Goal: Information Seeking & Learning: Check status

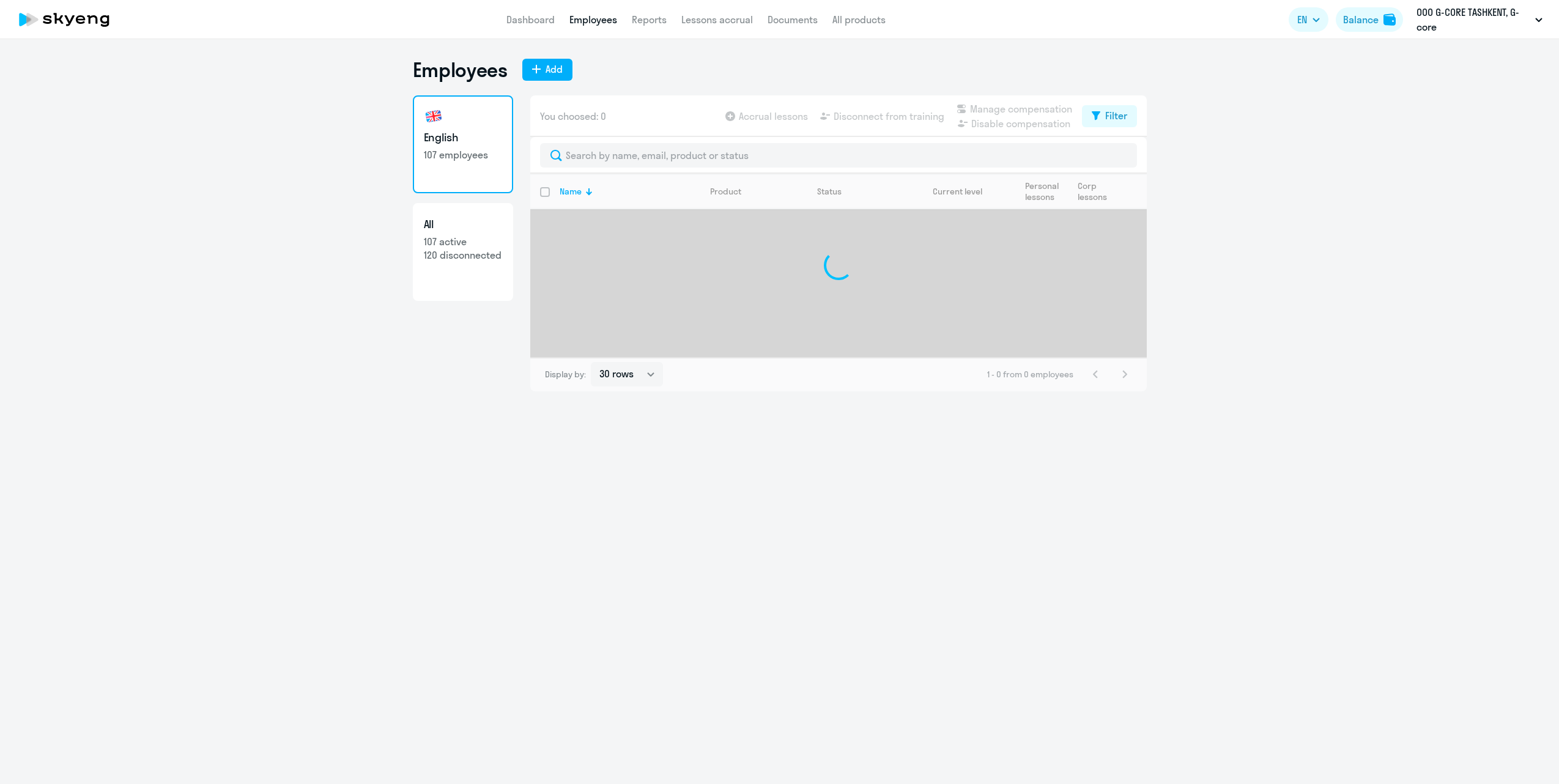
select select "30"
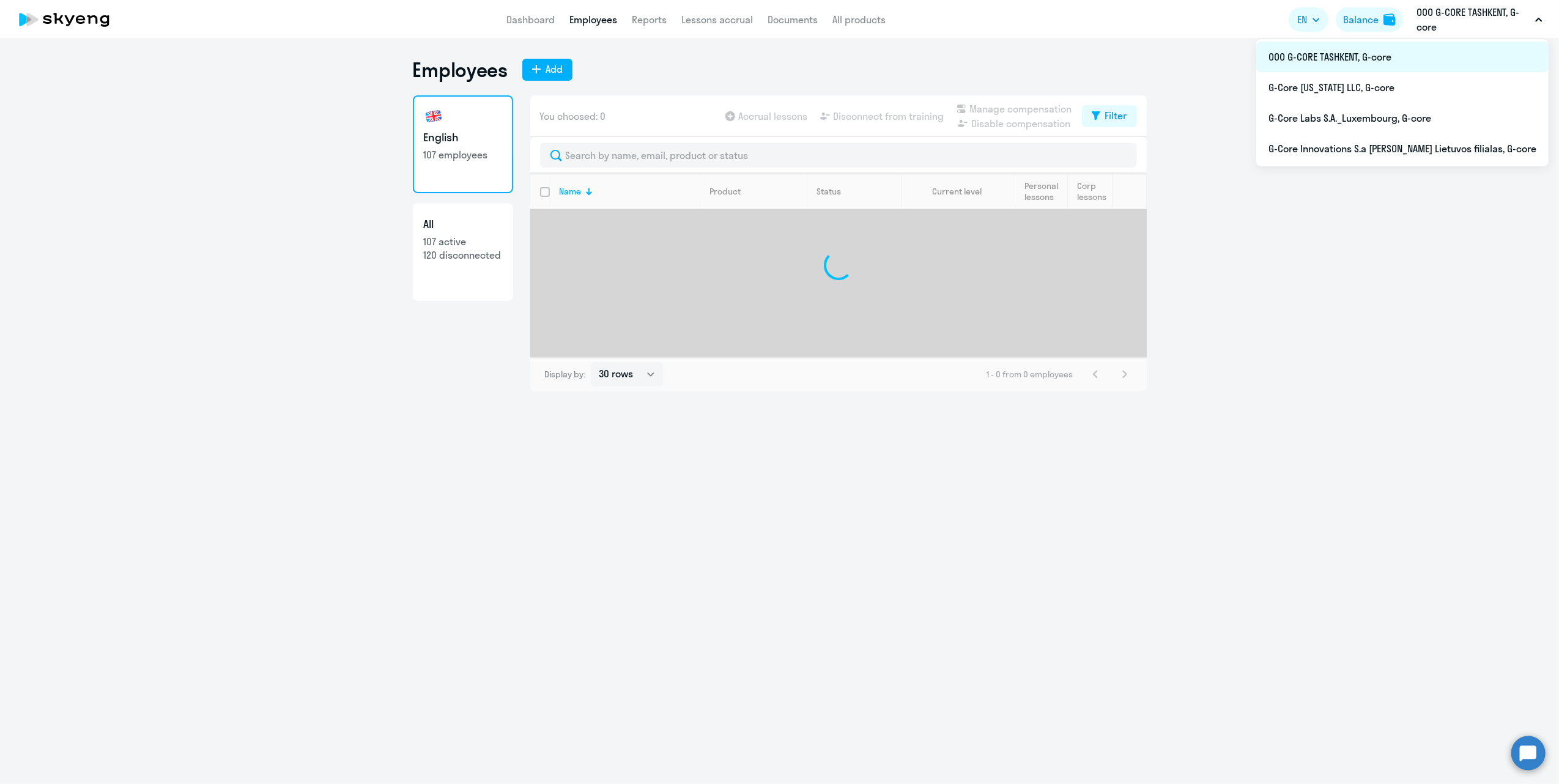
click at [1418, 54] on li "ООО G-CORE TASHKENT, G-core" at bounding box center [1402, 56] width 292 height 31
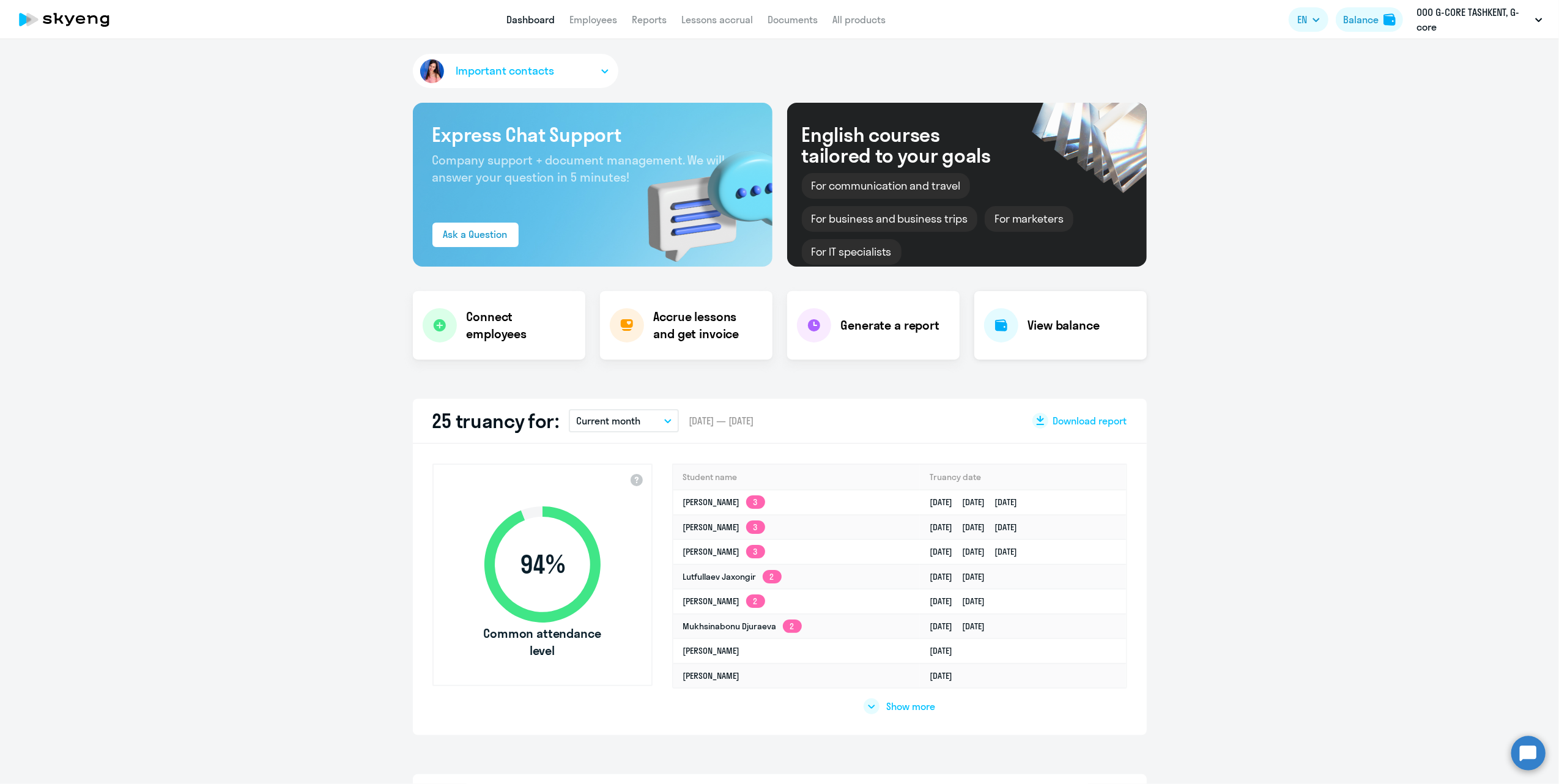
click at [1071, 329] on h4 "View balance" at bounding box center [1064, 325] width 71 height 17
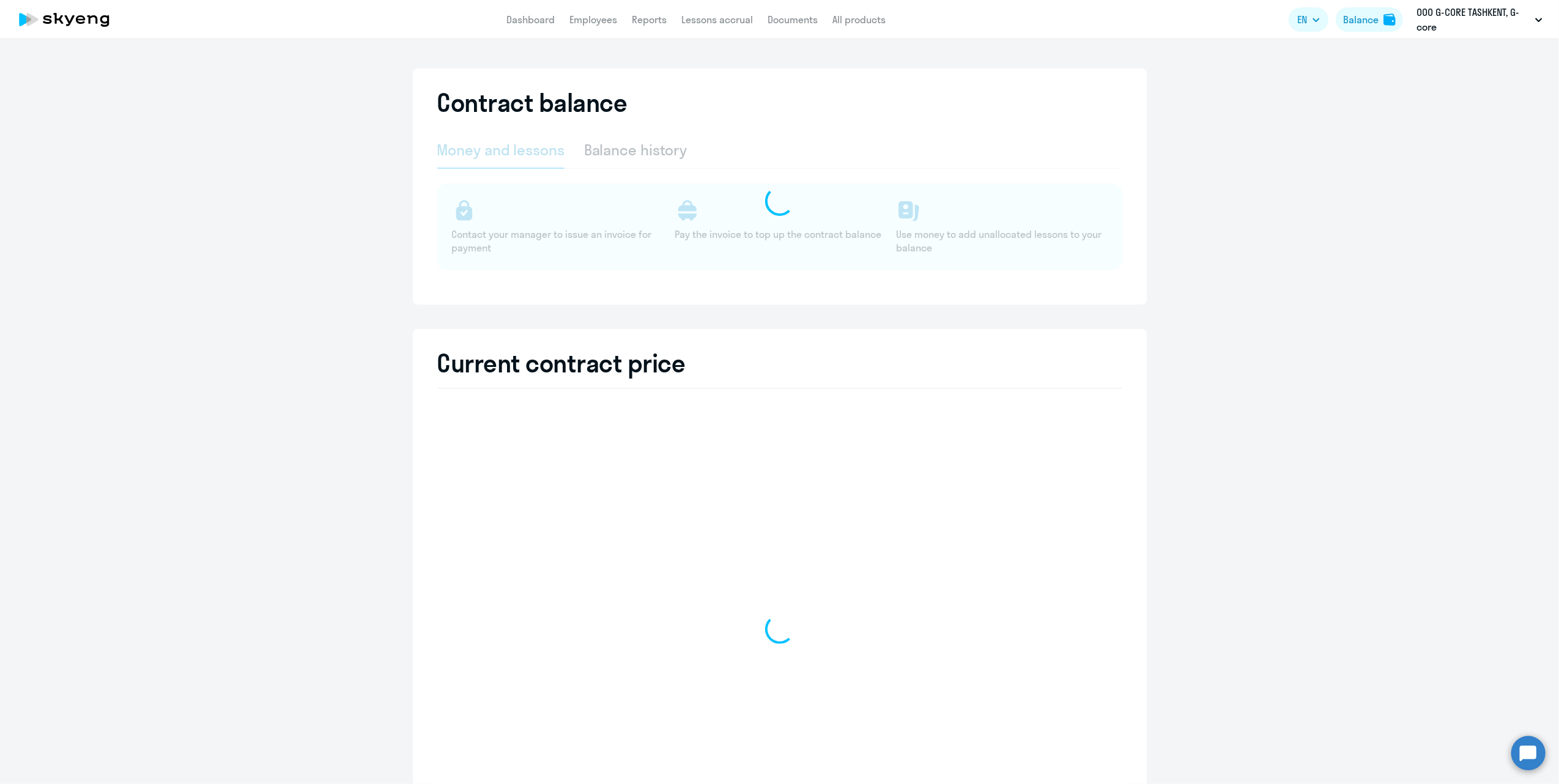
select select "english_adult_not_native_speaker"
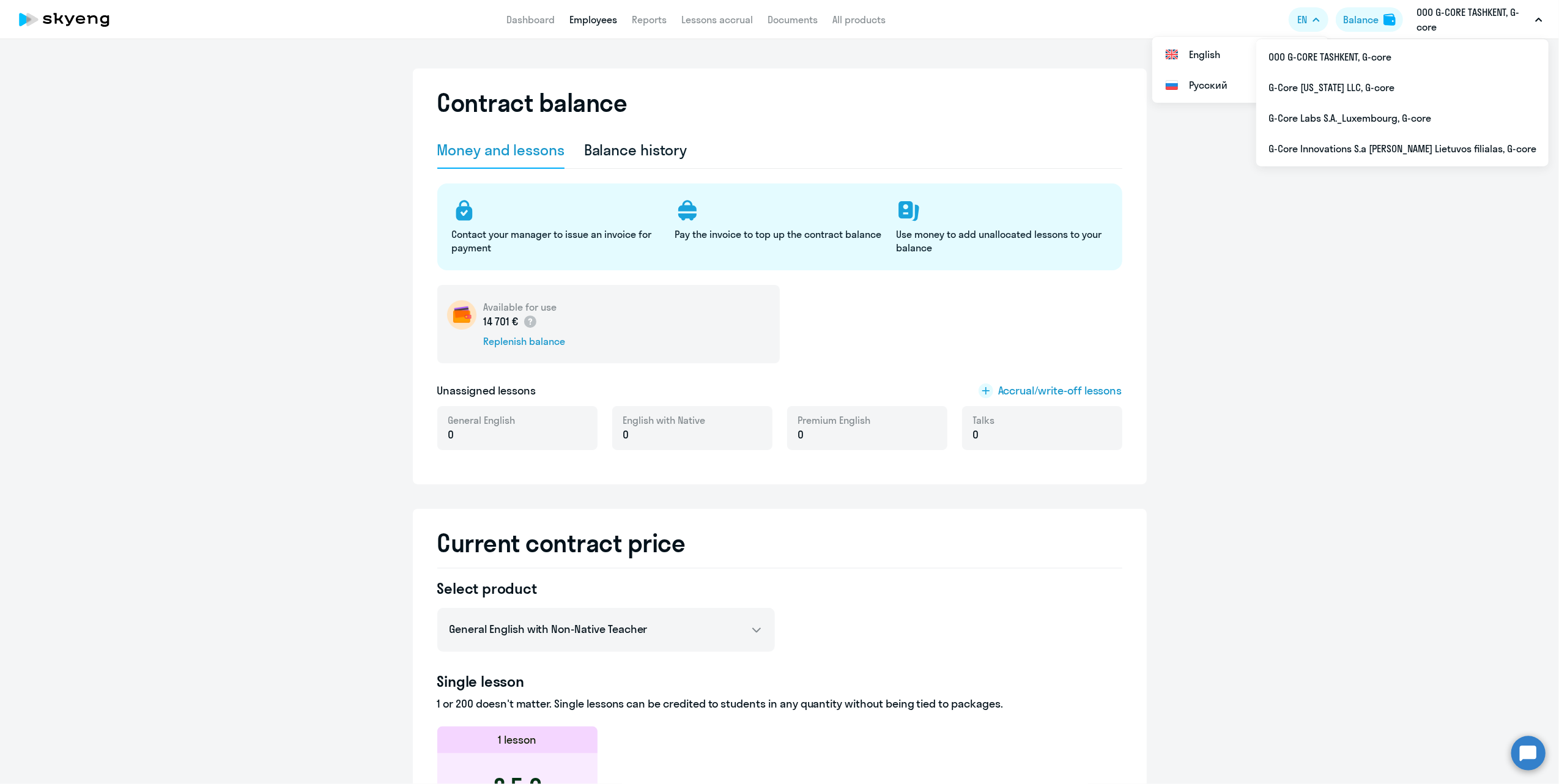
click at [595, 19] on link "Employees" at bounding box center [593, 19] width 47 height 12
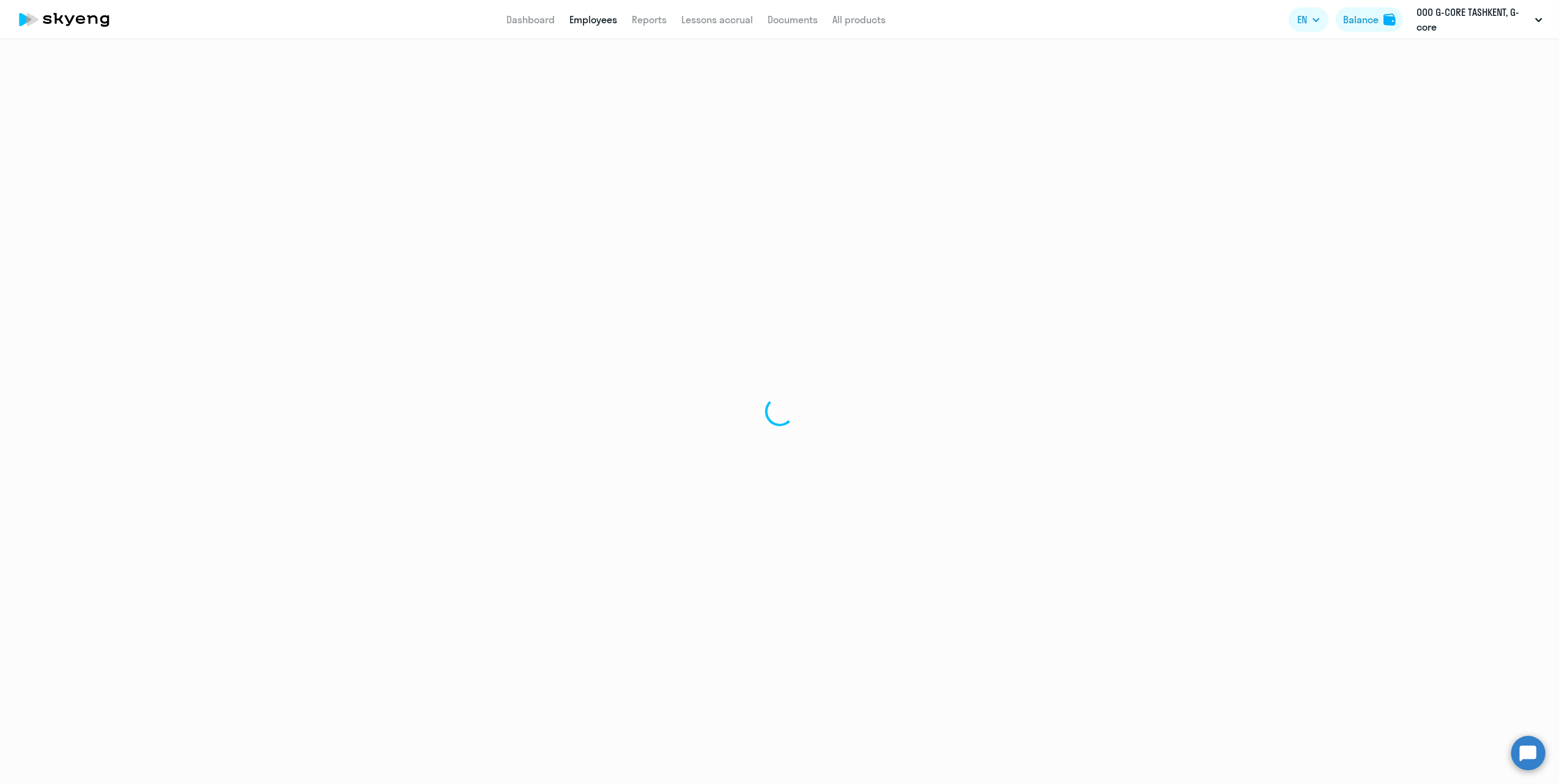
select select "30"
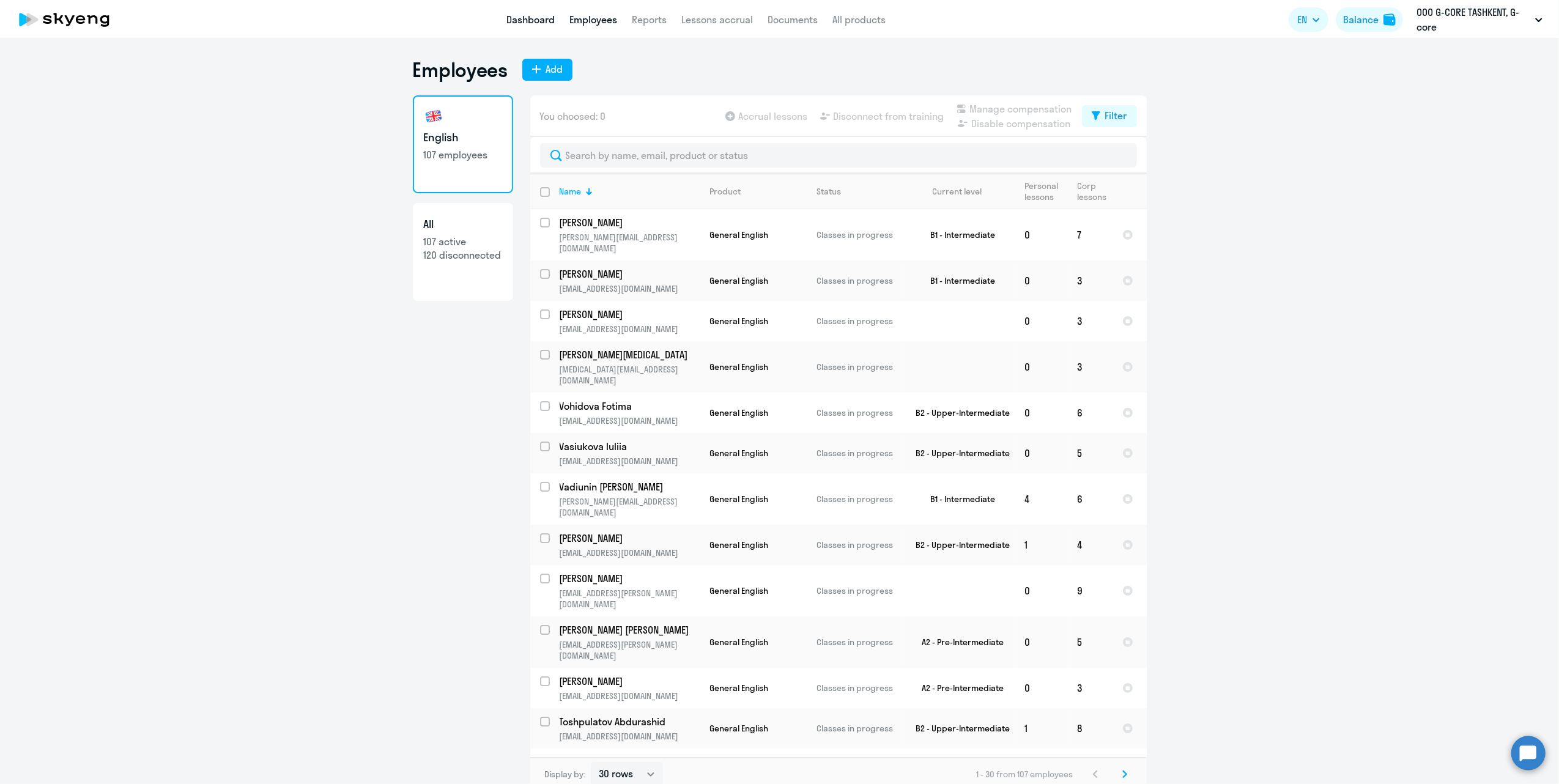
click at [532, 20] on link "Dashboard" at bounding box center [530, 19] width 48 height 12
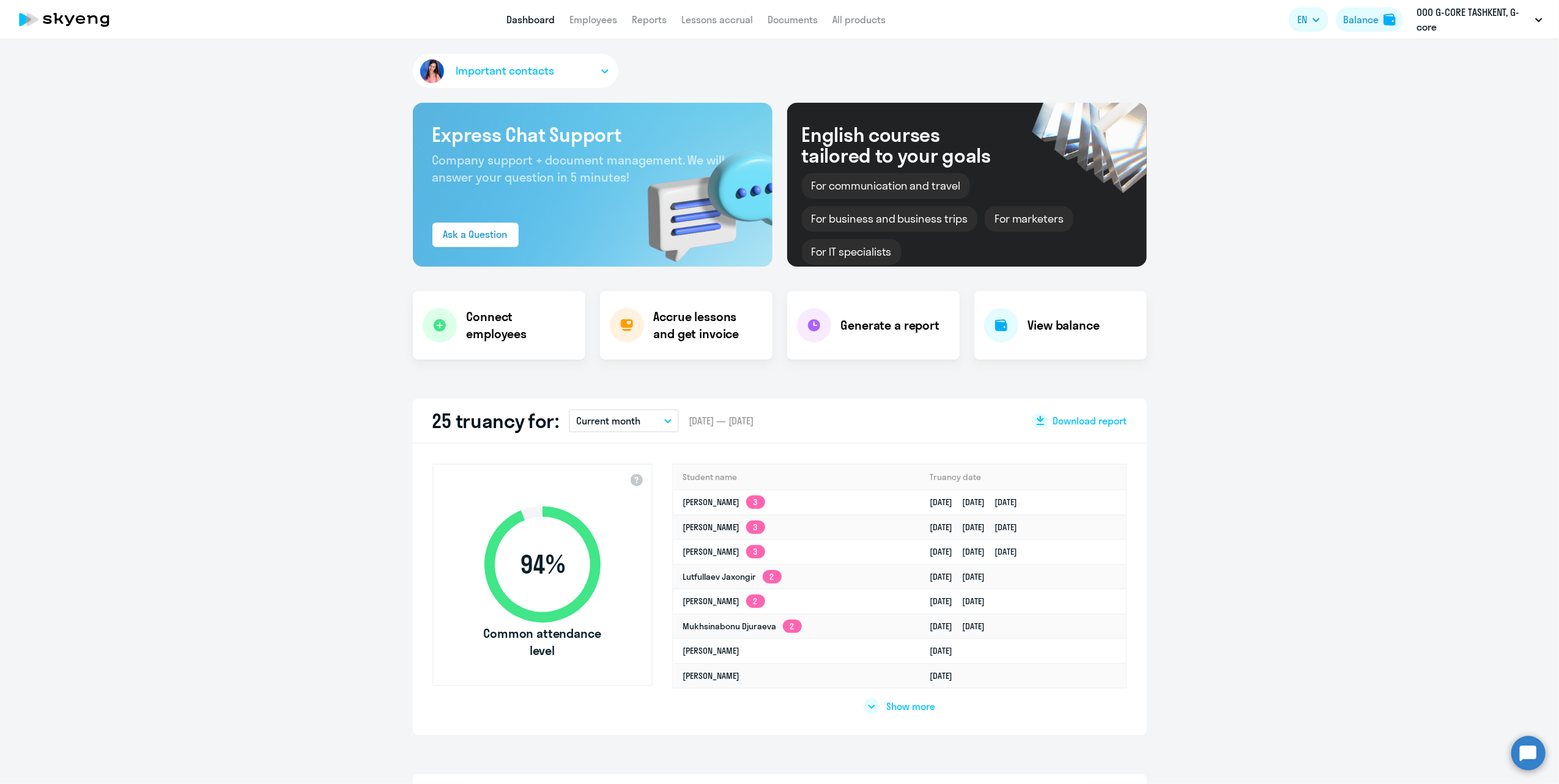
select select "30"
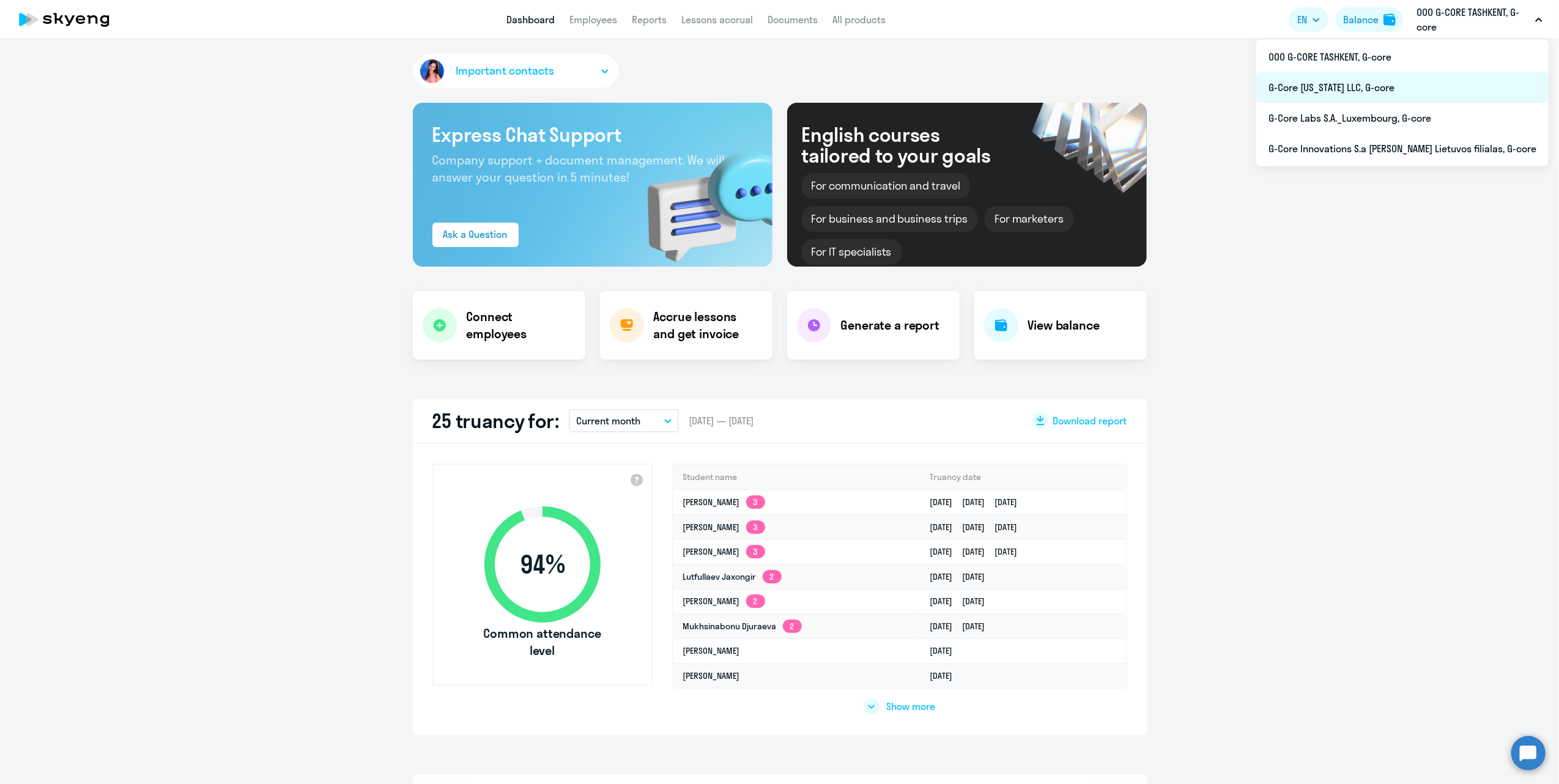
click at [1398, 87] on li "G-Core [US_STATE] LLC, G-core" at bounding box center [1402, 87] width 292 height 31
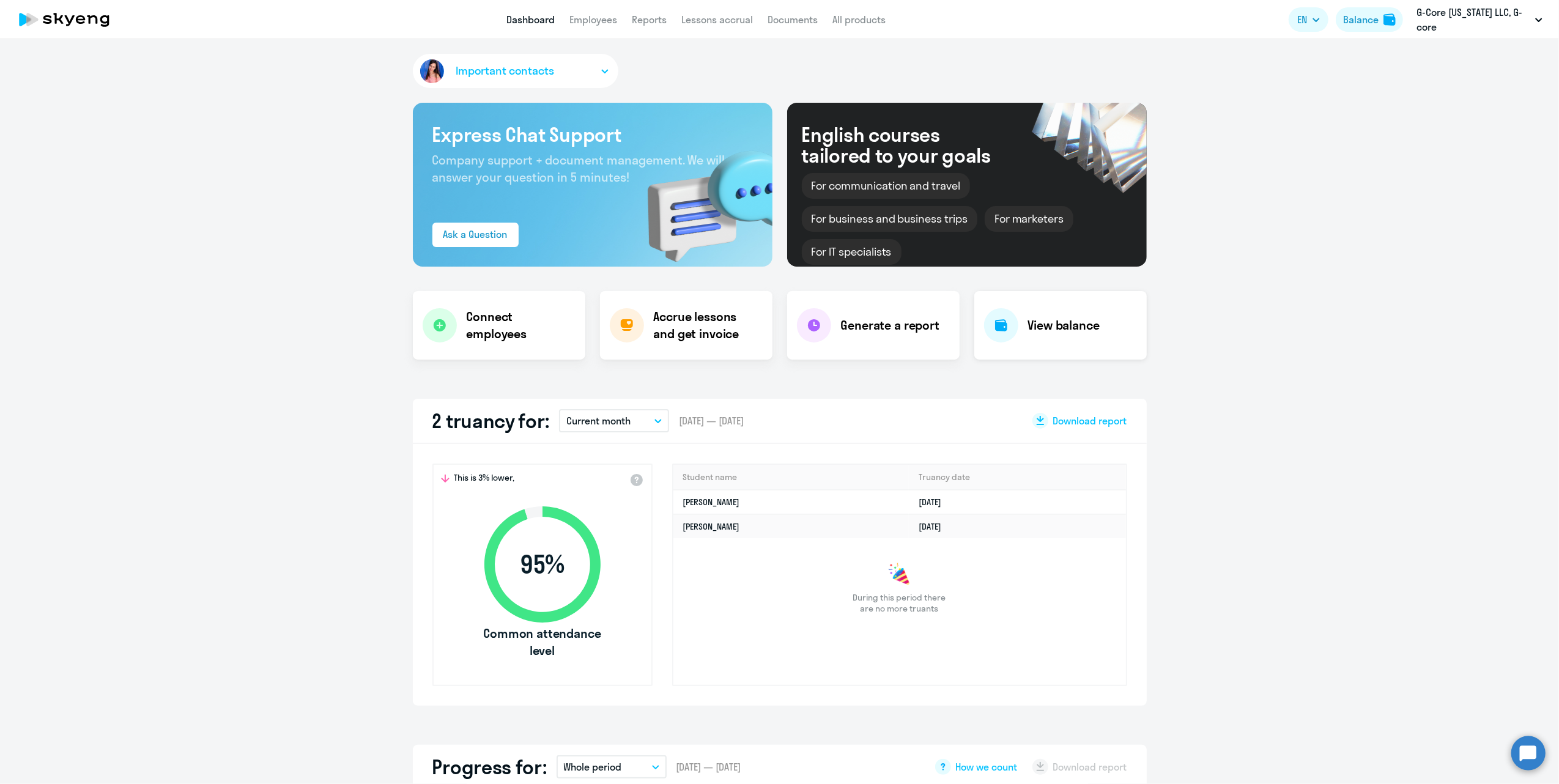
click at [1062, 326] on h4 "View balance" at bounding box center [1064, 325] width 71 height 17
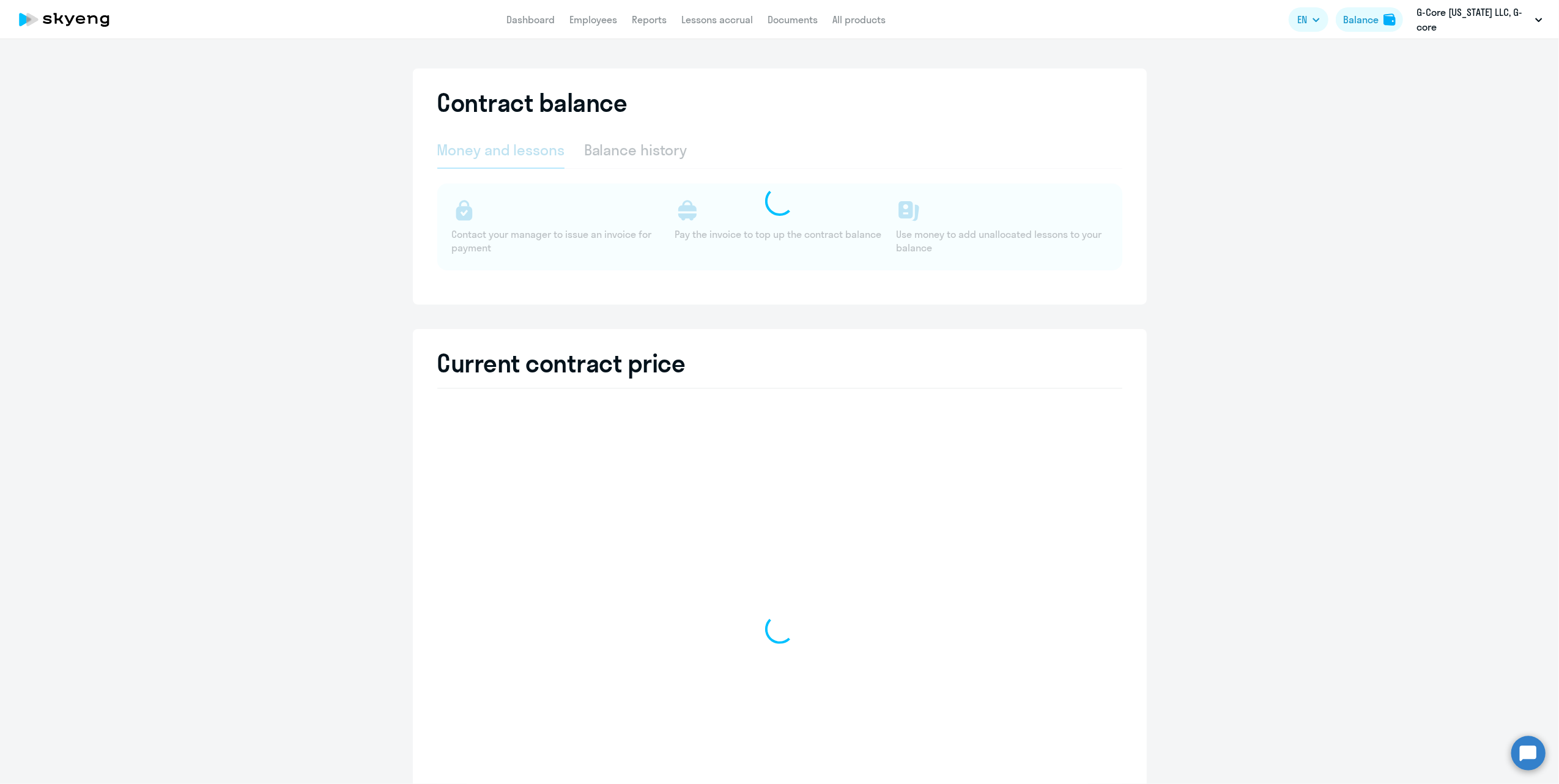
select select "english_adult_not_native_speaker"
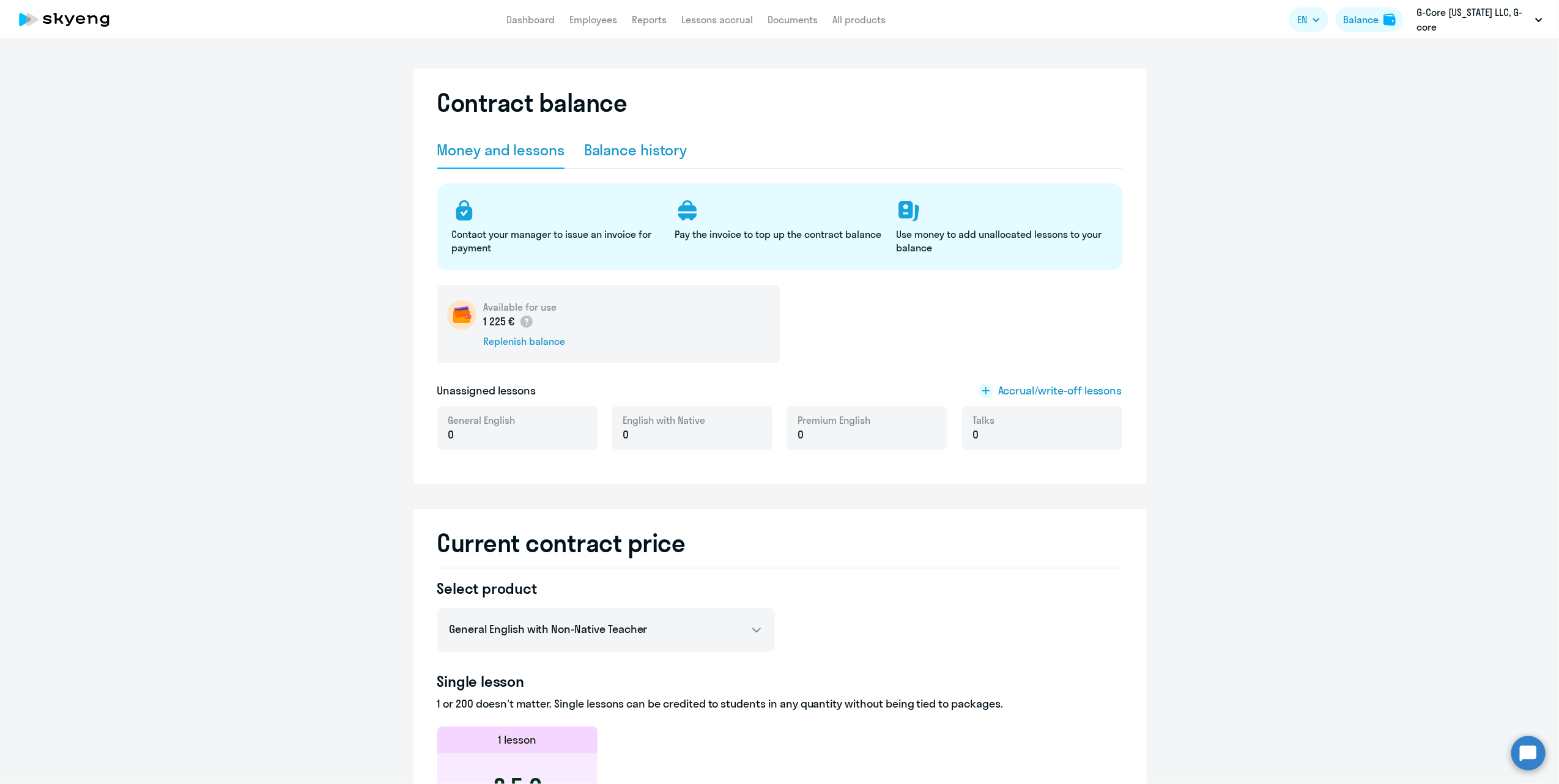
click at [617, 152] on div "Balance history" at bounding box center [636, 149] width 104 height 19
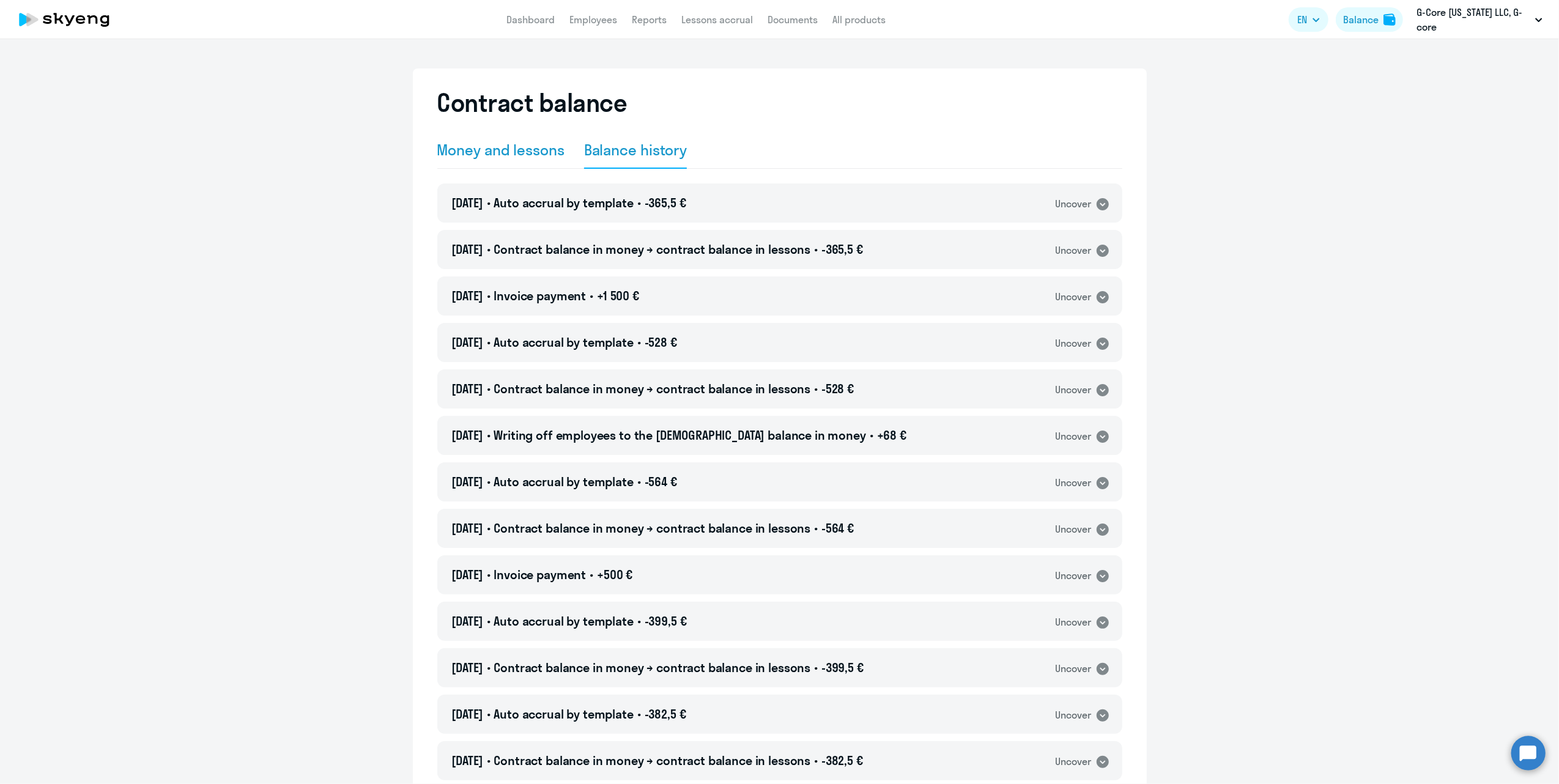
click at [515, 148] on div "Money and lessons" at bounding box center [501, 149] width 127 height 19
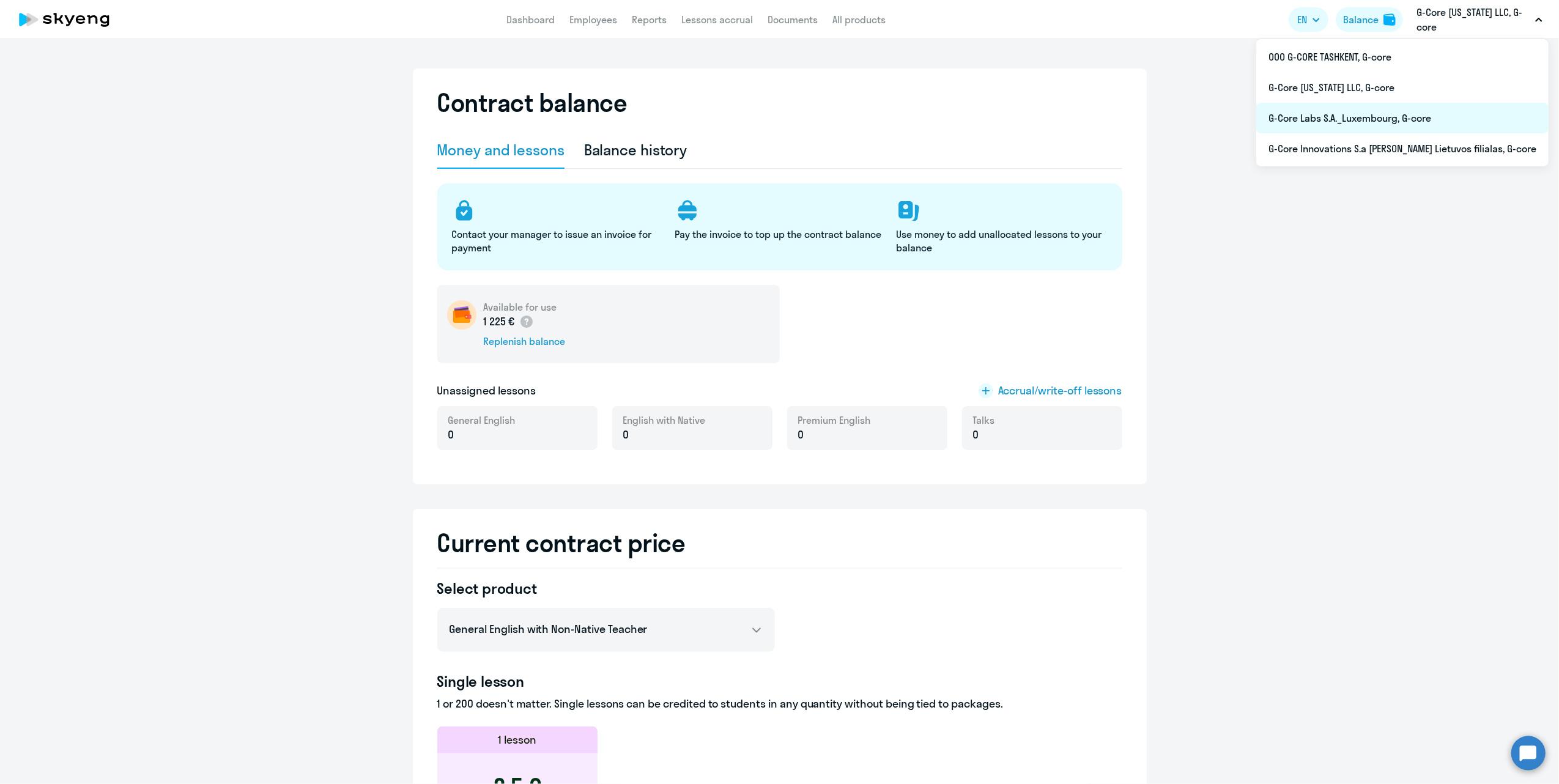
click at [1427, 125] on li "G-Core Labs S.A._Luxembourg, G-core" at bounding box center [1402, 118] width 292 height 31
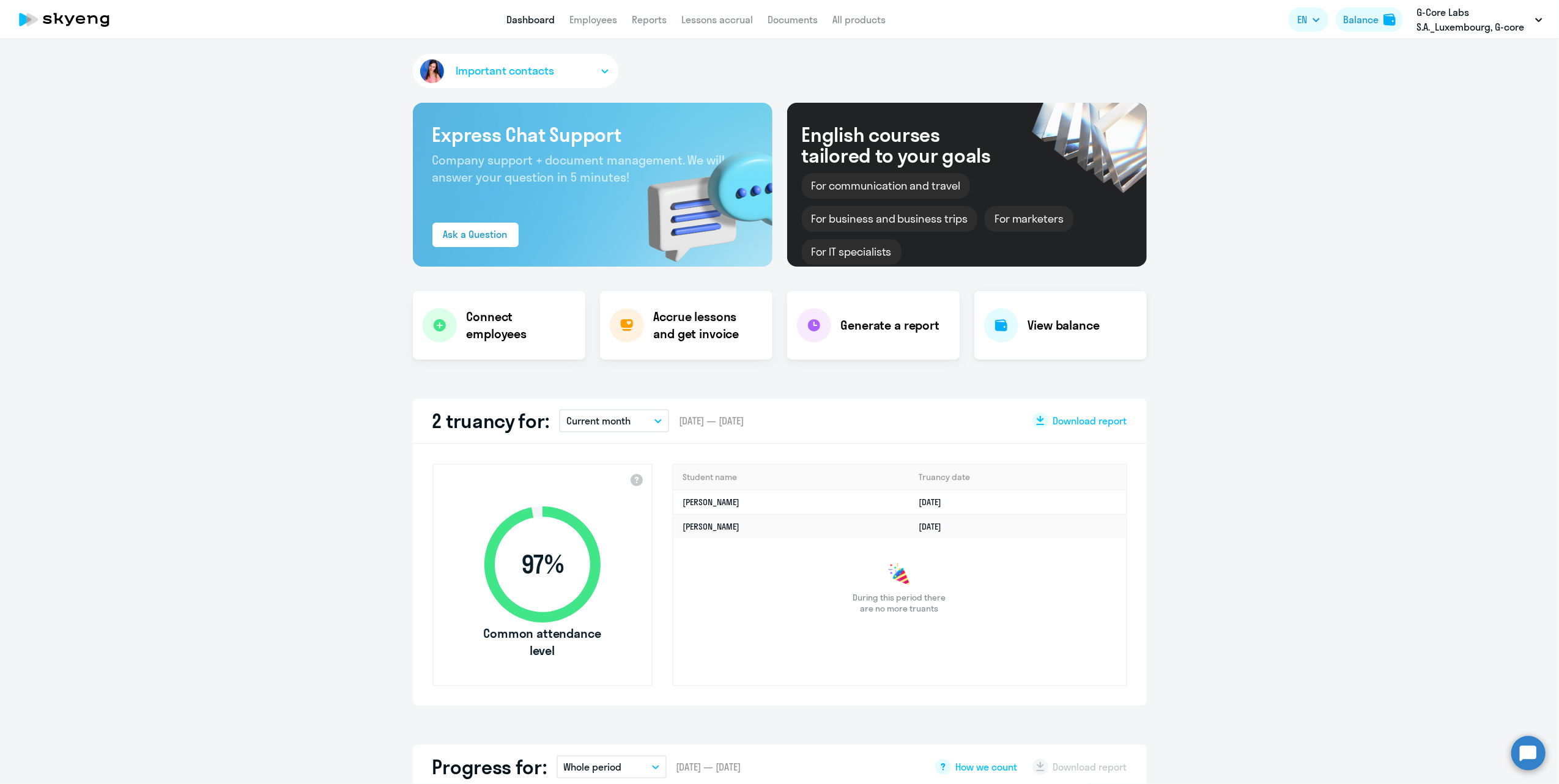
click at [1047, 321] on h4 "View balance" at bounding box center [1064, 325] width 71 height 17
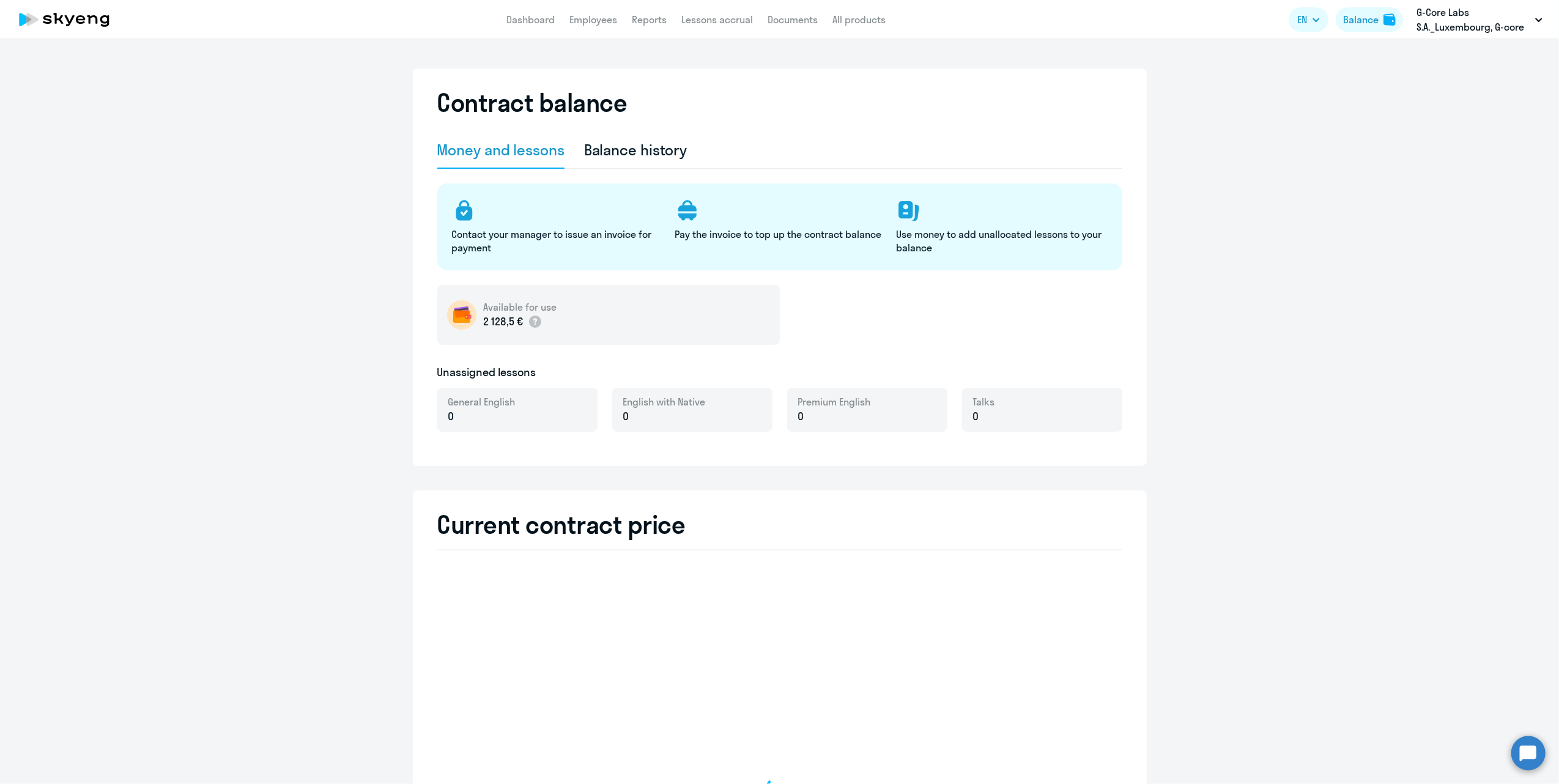
select select "english_adult_not_native_speaker"
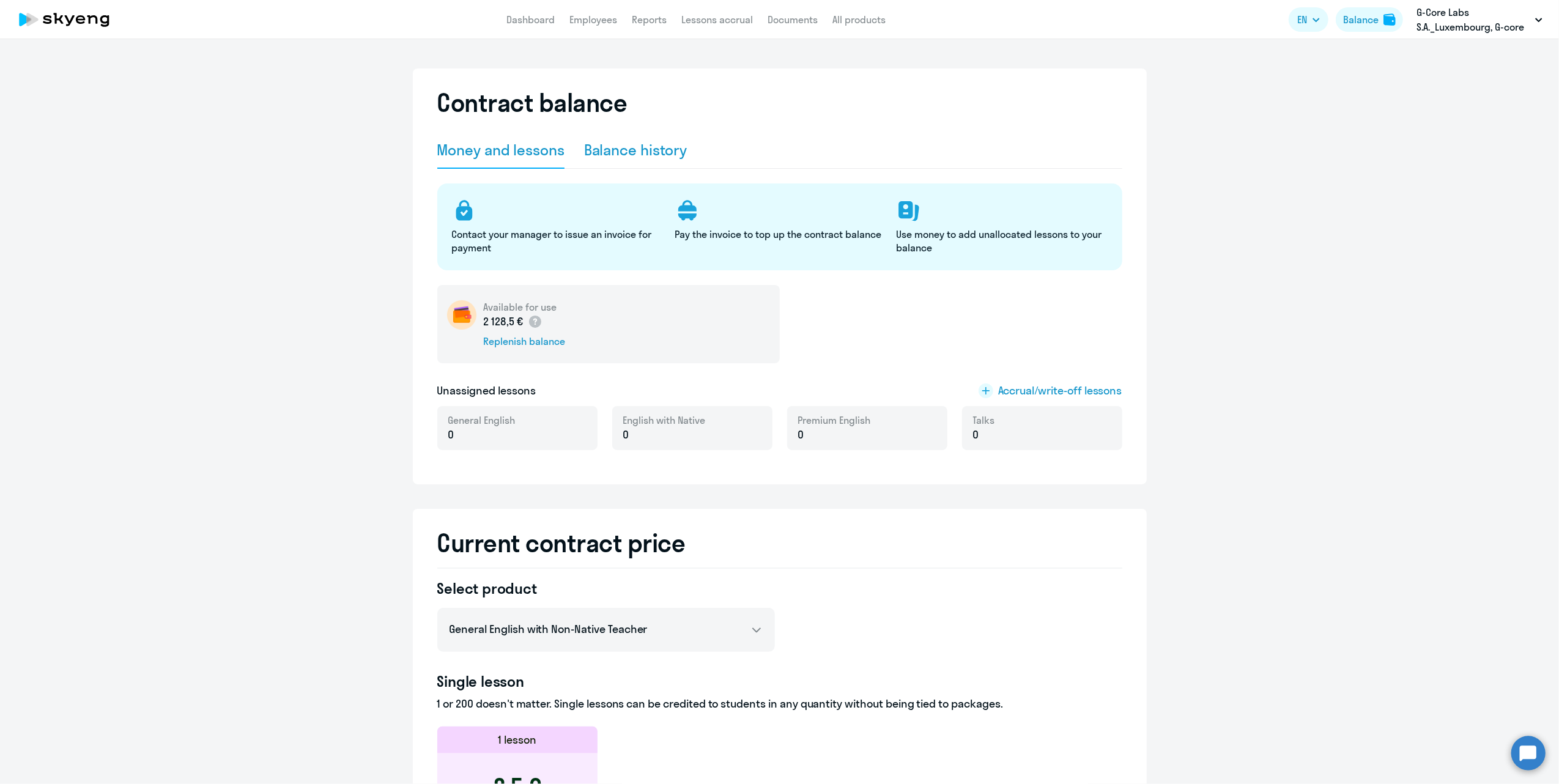
click at [608, 150] on div "Balance history" at bounding box center [636, 149] width 104 height 19
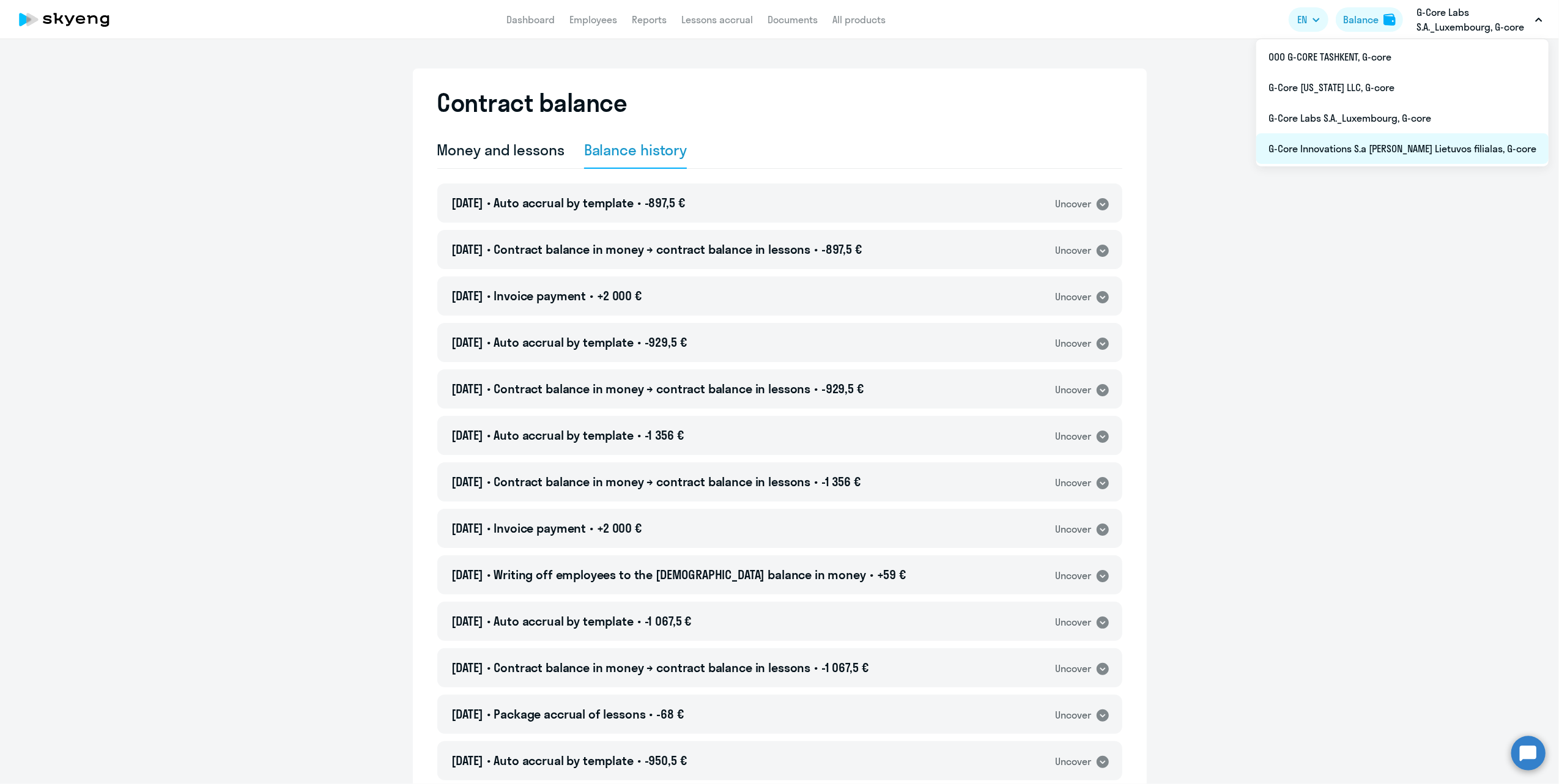
click at [1383, 147] on li "G-Core Innovations S.a [PERSON_NAME] Lietuvos filialas, G-core" at bounding box center [1402, 148] width 292 height 31
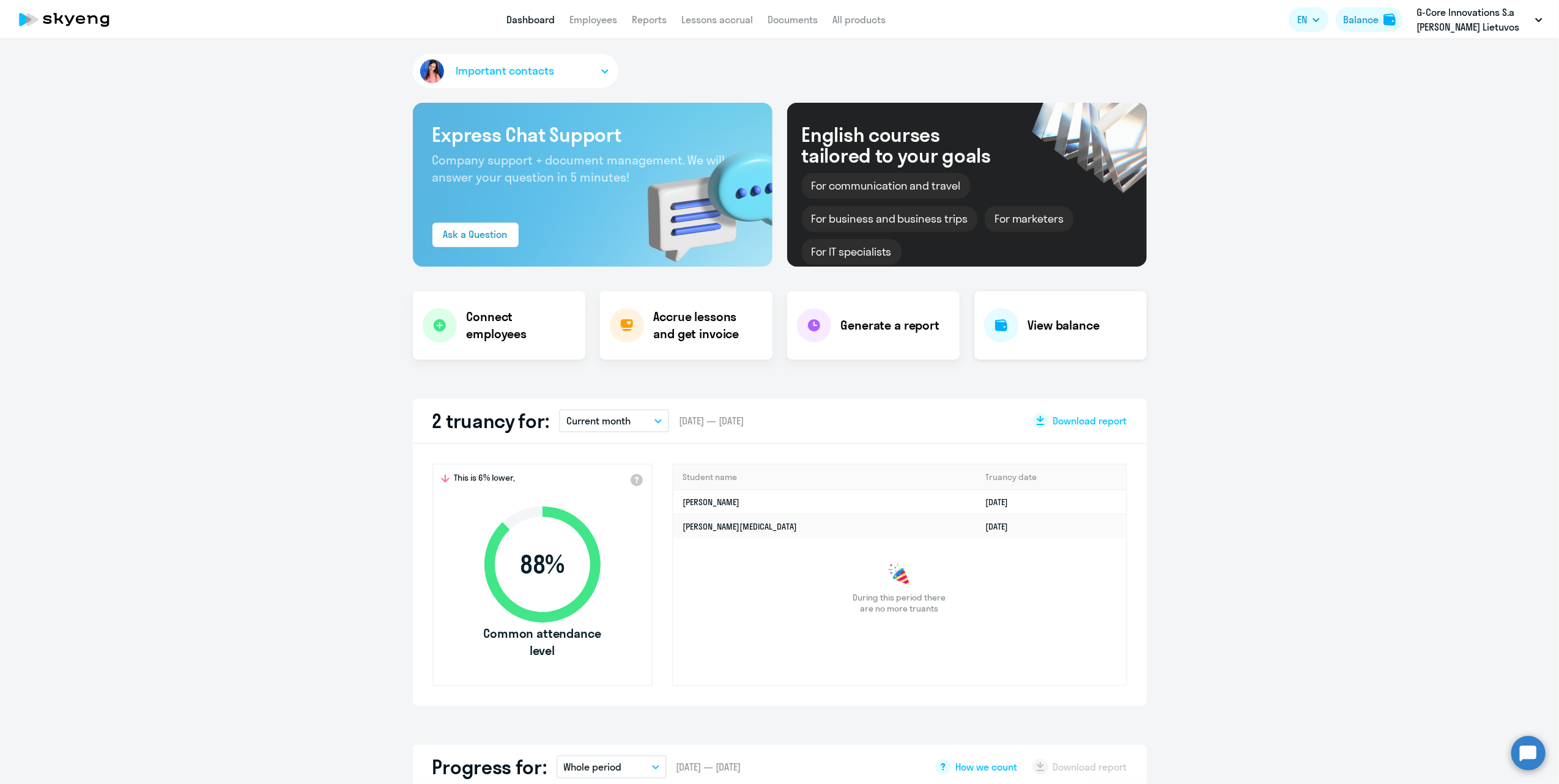
click at [1059, 323] on h4 "View balance" at bounding box center [1064, 325] width 71 height 17
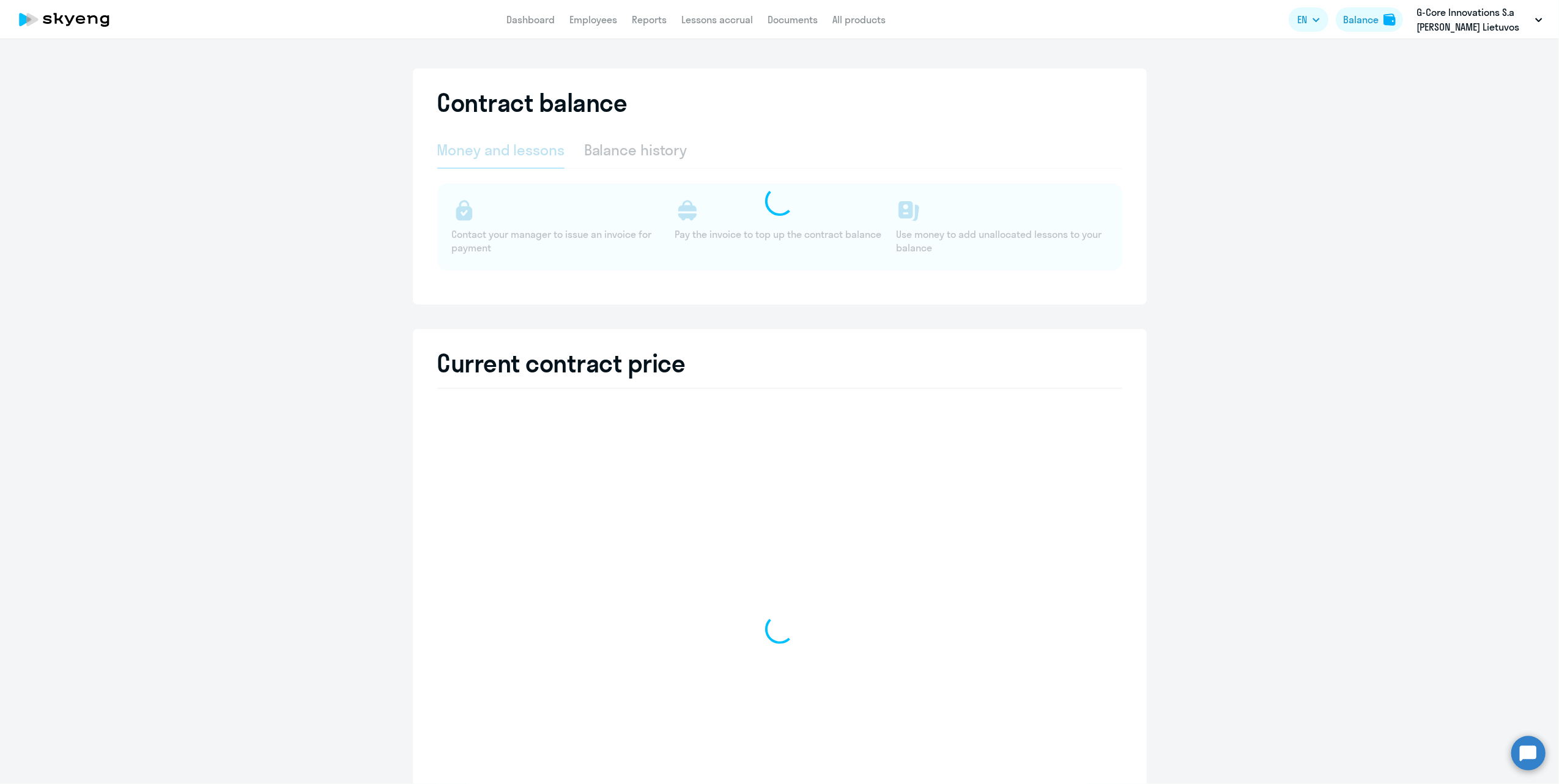
select select "english_adult_not_native_speaker"
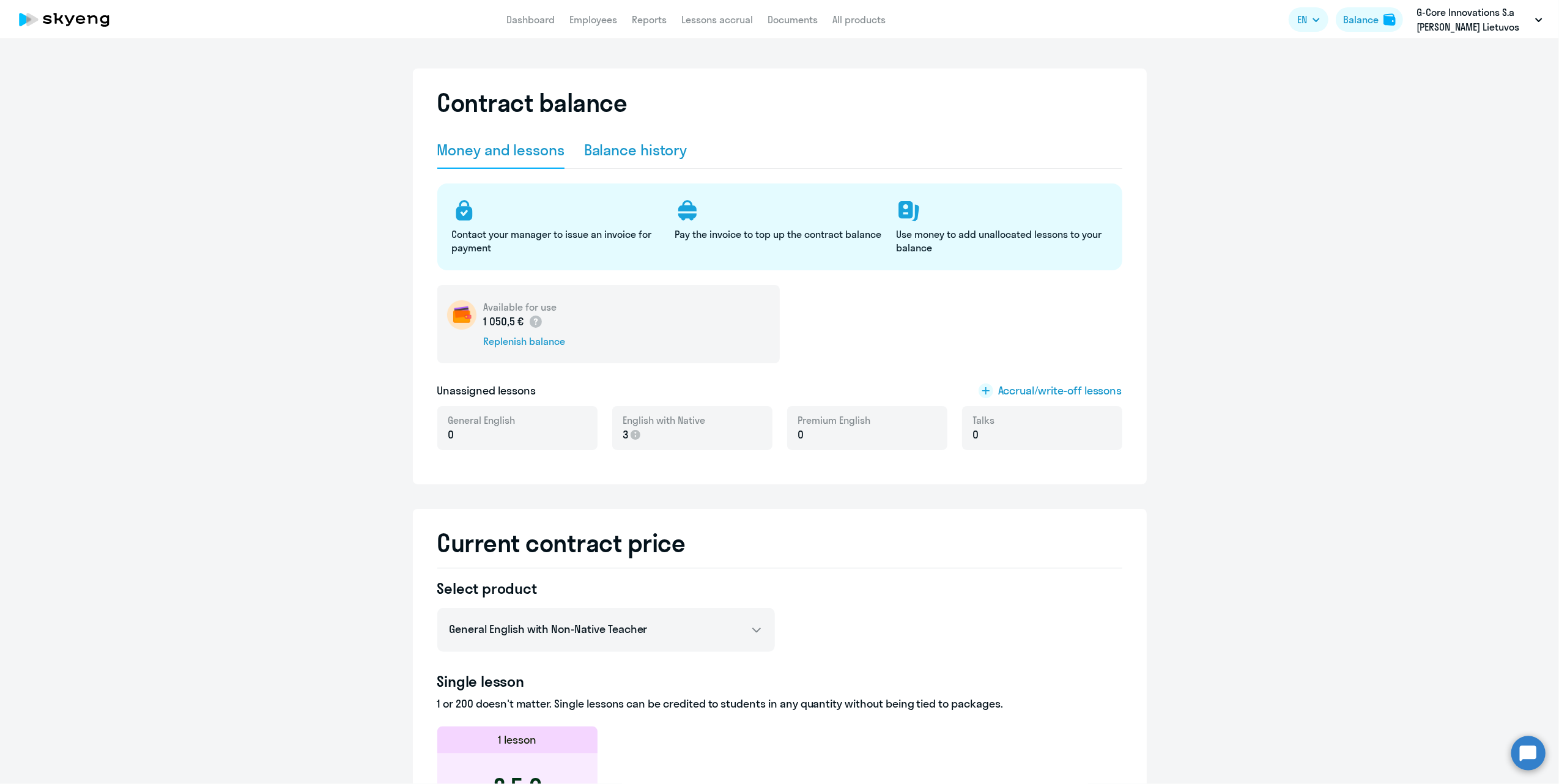
click at [604, 152] on div "Balance history" at bounding box center [636, 149] width 104 height 19
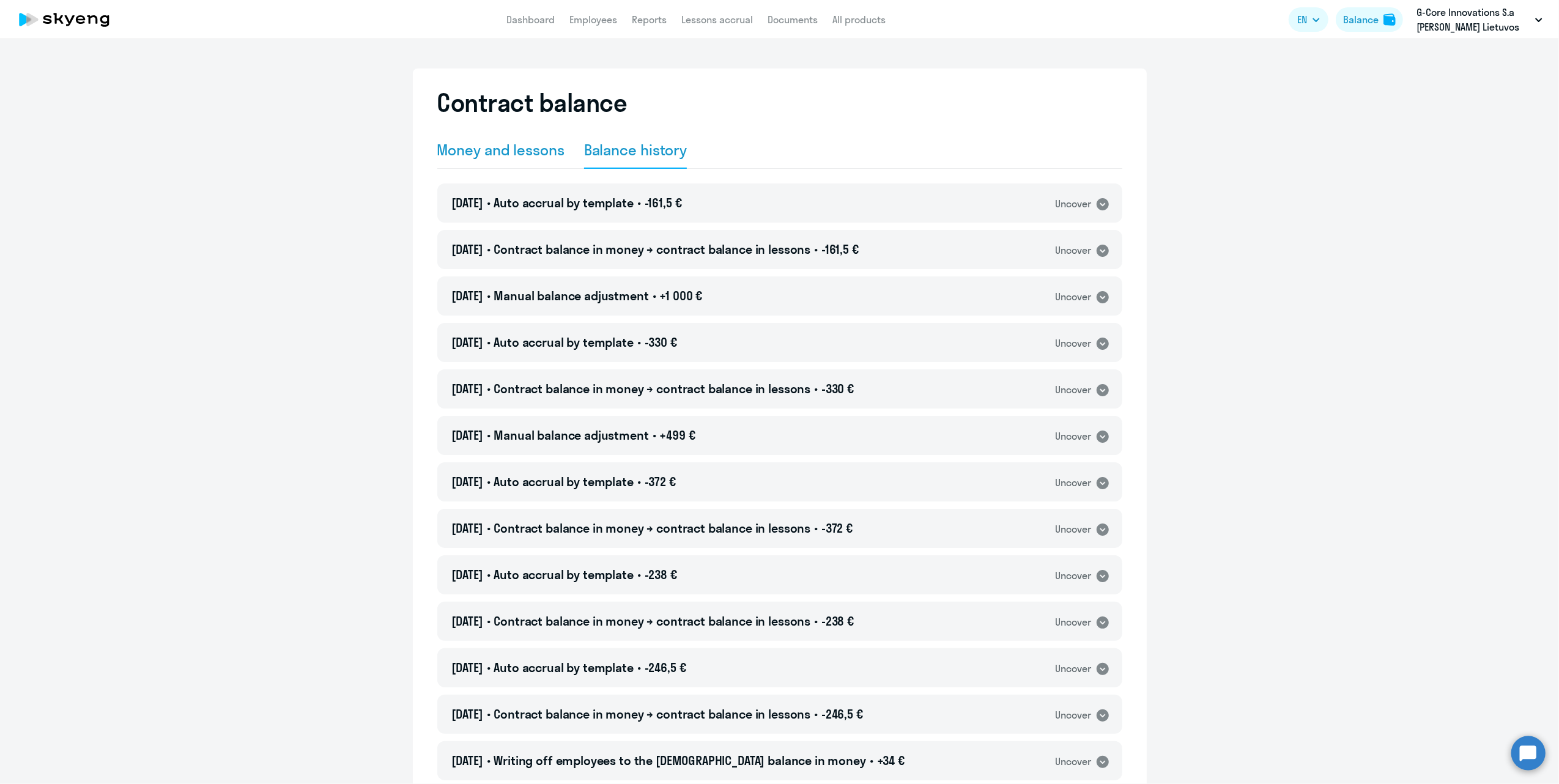
click at [473, 150] on div "Money and lessons" at bounding box center [501, 149] width 127 height 19
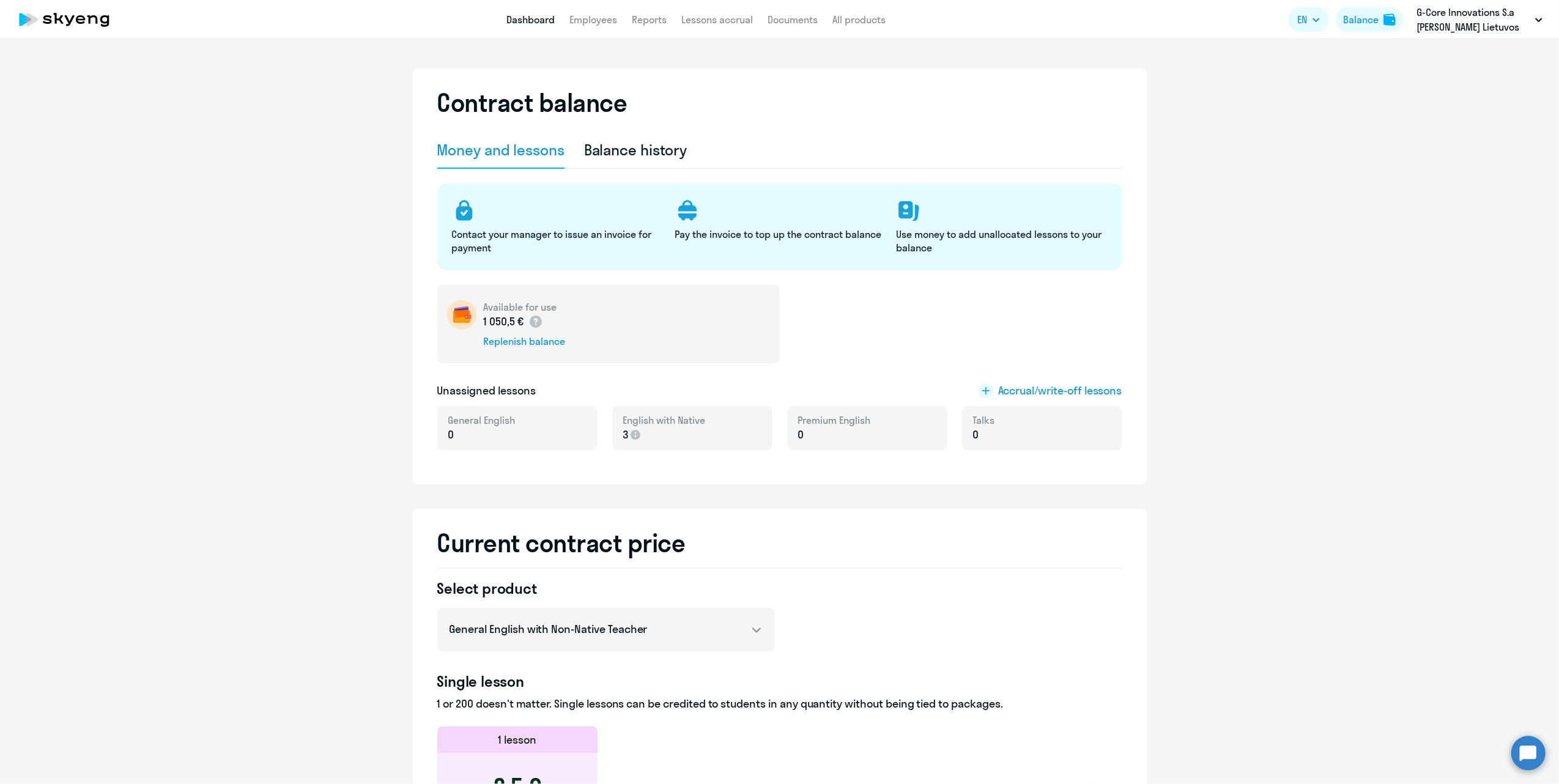
click at [509, 19] on link "Dashboard" at bounding box center [530, 19] width 48 height 12
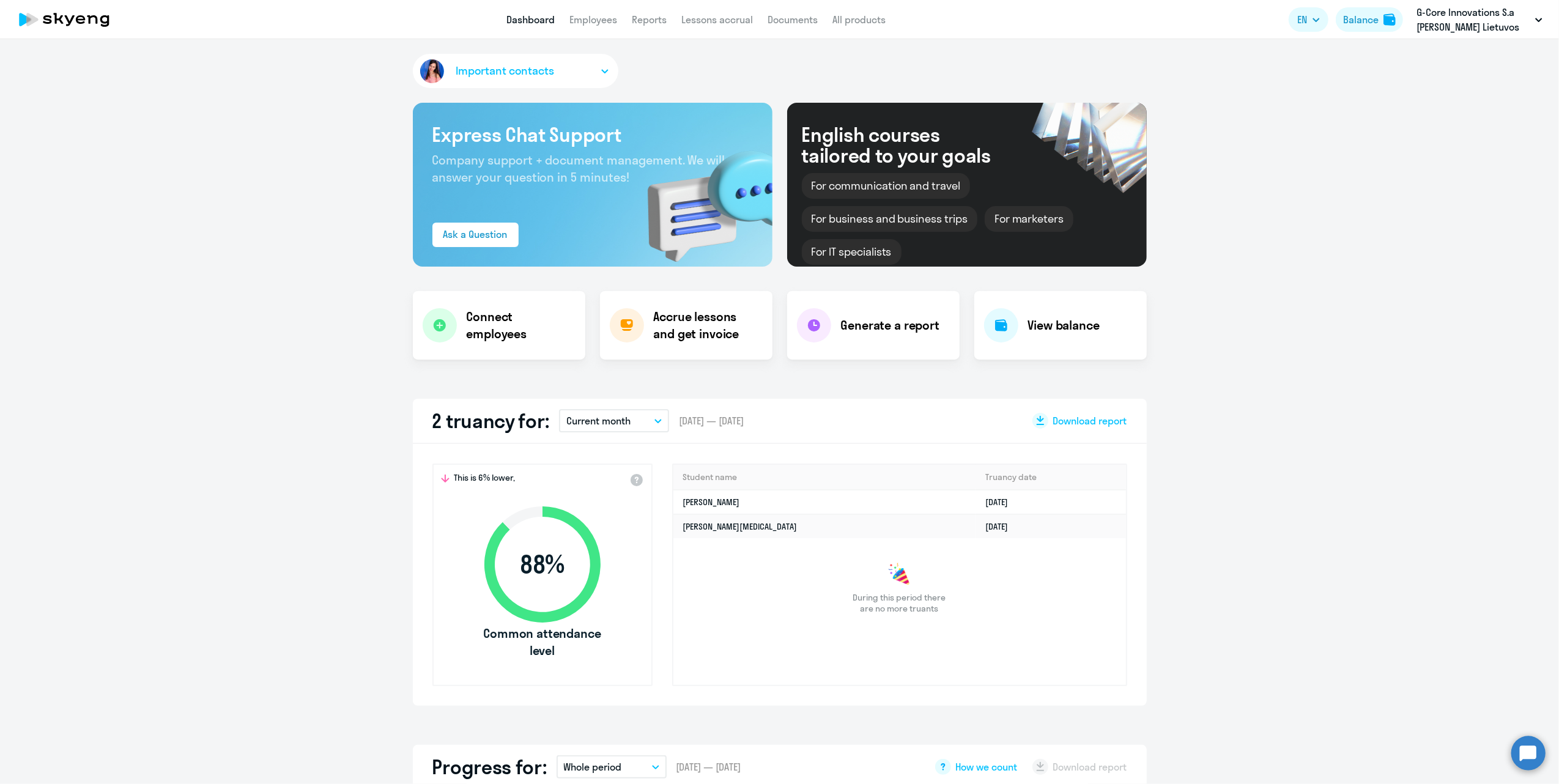
click at [580, 12] on app-menu-item-link "Employees" at bounding box center [593, 19] width 47 height 15
select select "30"
click at [581, 16] on link "Employees" at bounding box center [593, 19] width 47 height 12
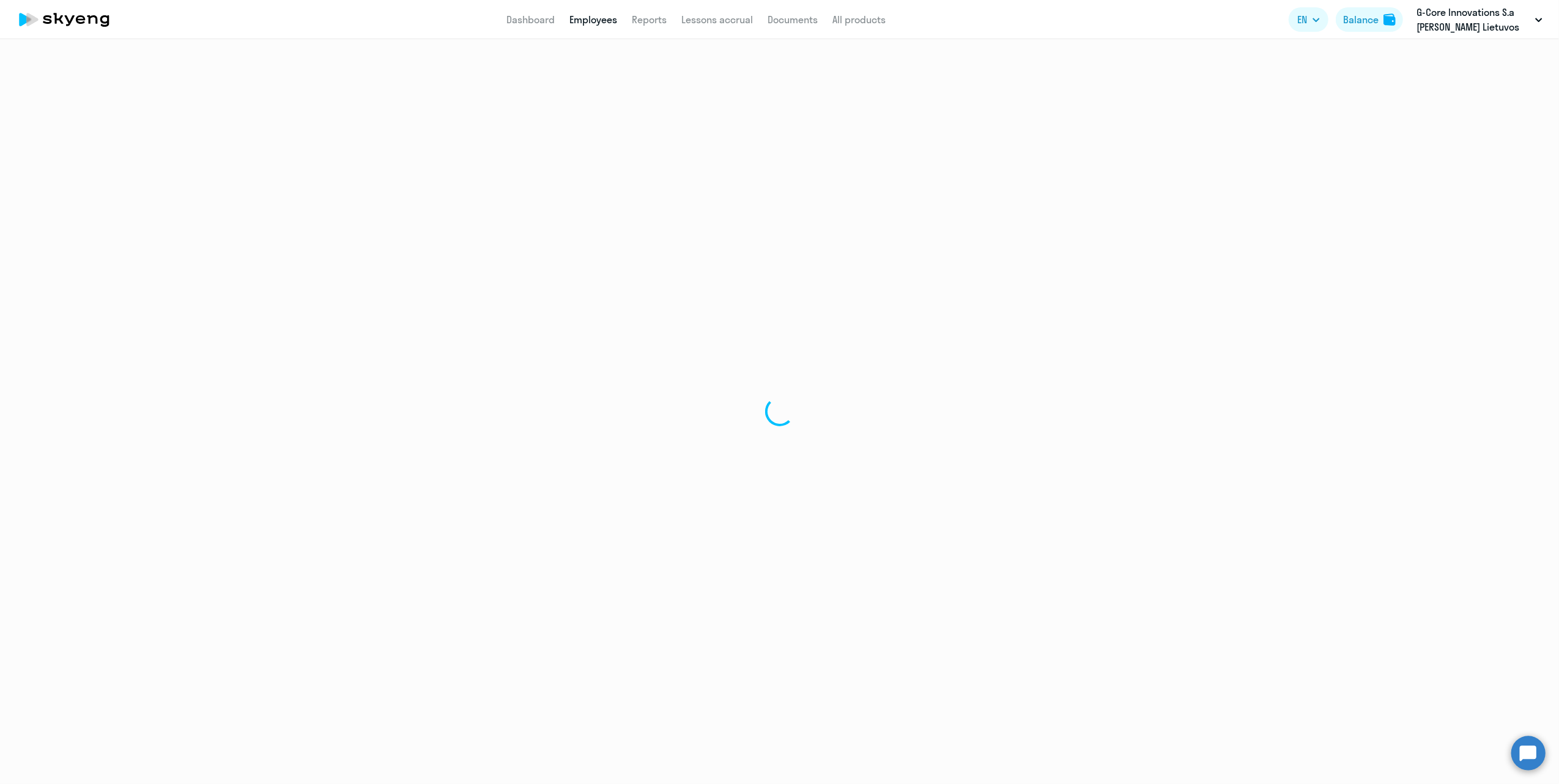
select select "30"
